Goal: Check status: Check status

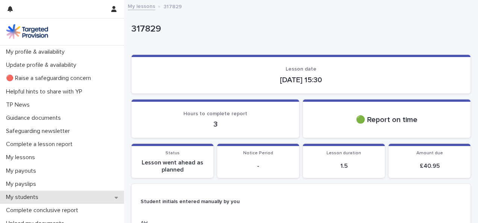
click at [32, 195] on p "My students" at bounding box center [23, 197] width 41 height 7
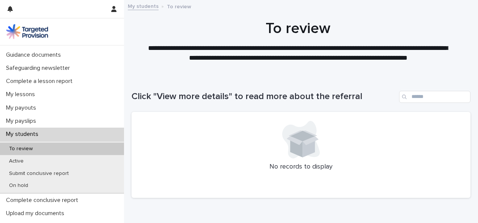
scroll to position [68, 0]
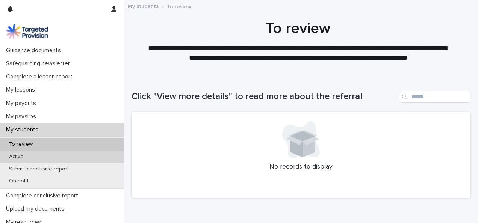
click at [13, 157] on p "Active" at bounding box center [16, 157] width 27 height 6
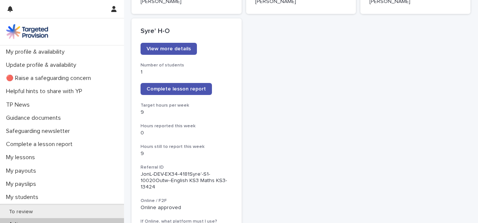
scroll to position [630, 0]
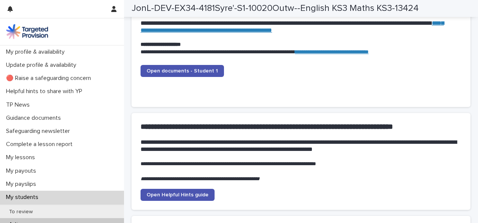
scroll to position [797, 0]
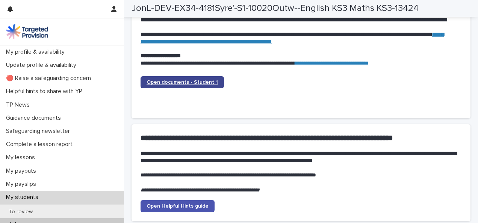
click at [194, 80] on span "Open documents - Student 1" at bounding box center [181, 82] width 71 height 5
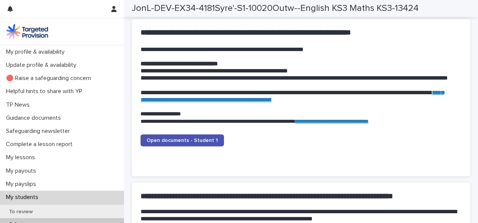
scroll to position [764, 0]
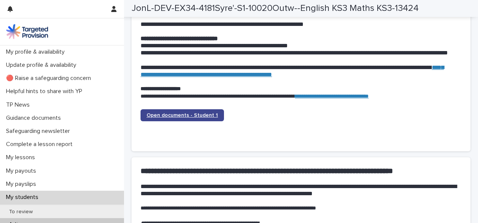
click at [198, 113] on span "Open documents - Student 1" at bounding box center [181, 115] width 71 height 5
